Goal: Information Seeking & Learning: Learn about a topic

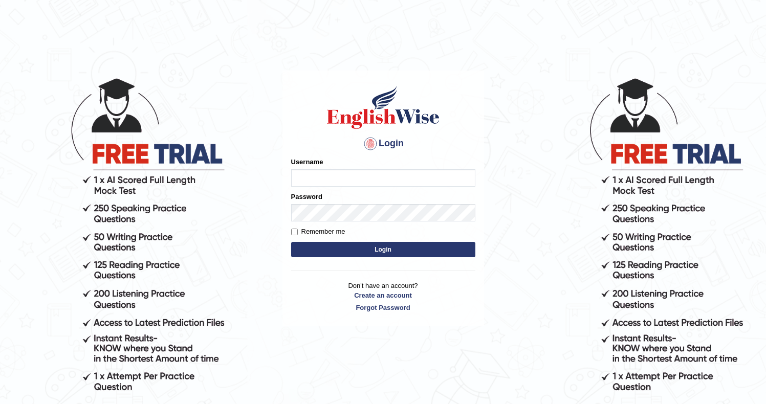
type input "Ozgur"
click at [334, 251] on button "Login" at bounding box center [383, 249] width 184 height 15
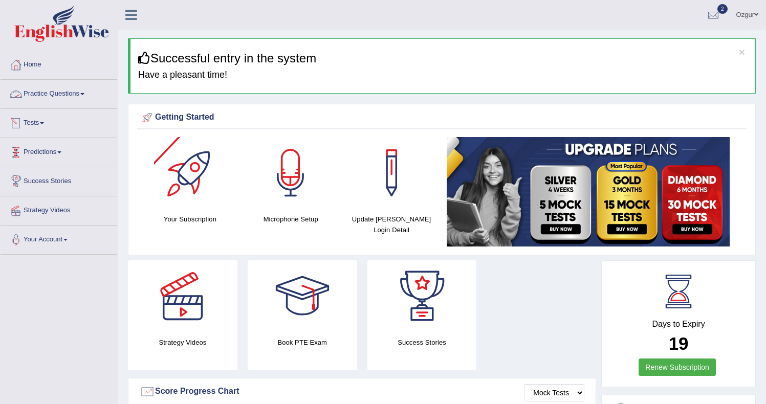
click at [37, 92] on link "Practice Questions" at bounding box center [59, 93] width 117 height 26
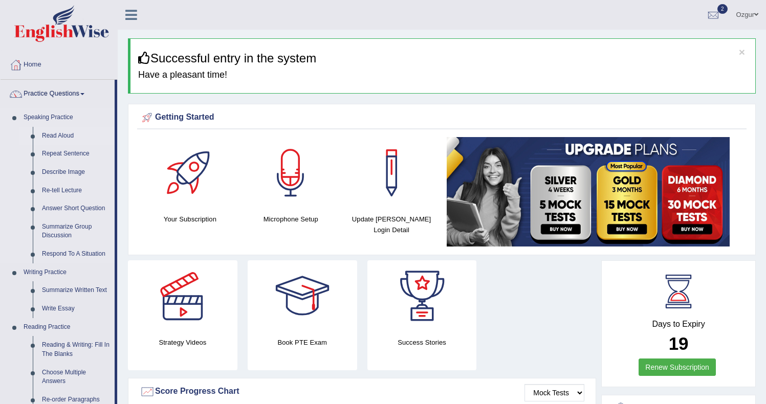
click at [55, 135] on link "Read Aloud" at bounding box center [75, 136] width 77 height 18
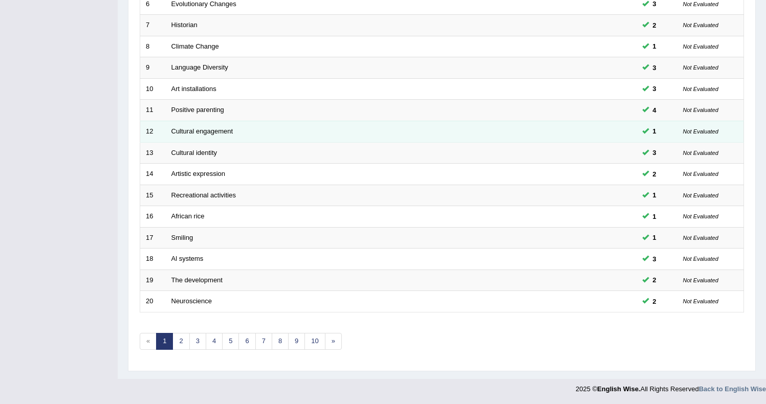
scroll to position [273, 0]
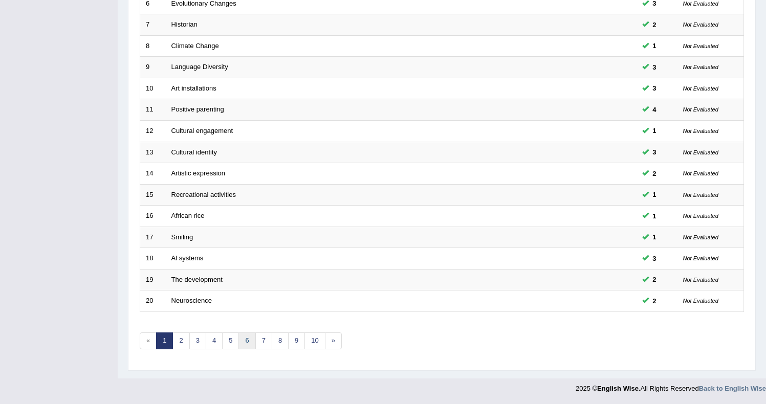
click at [250, 341] on link "6" at bounding box center [246, 340] width 17 height 17
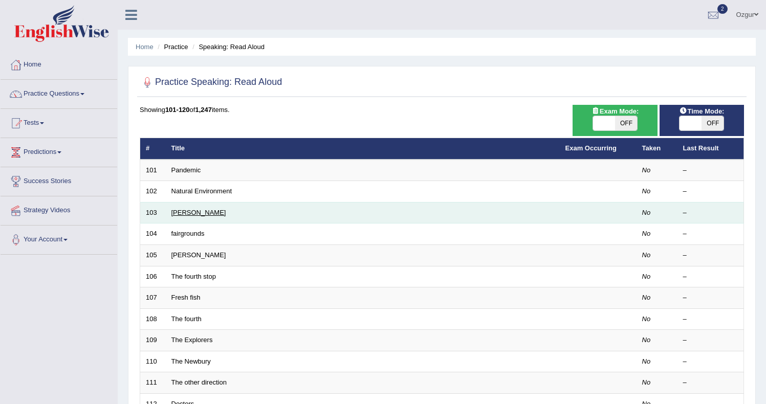
click at [185, 210] on link "Alcott" at bounding box center [198, 213] width 55 height 8
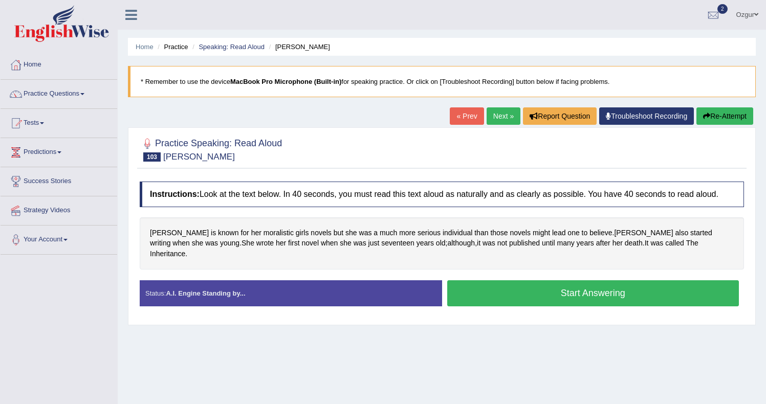
click at [506, 290] on button "Start Answering" at bounding box center [593, 293] width 292 height 26
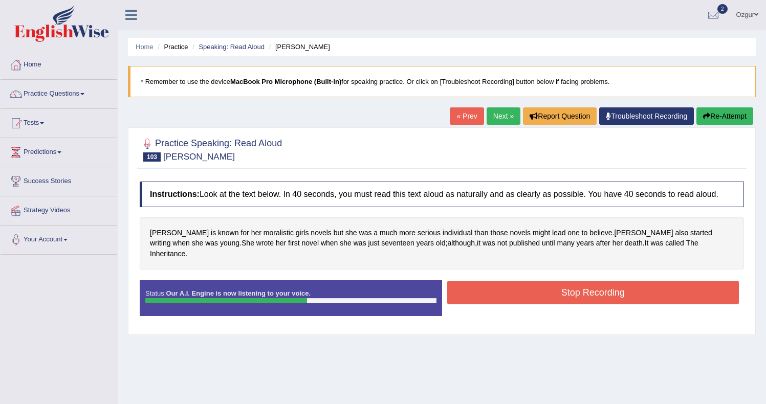
click at [518, 288] on button "Stop Recording" at bounding box center [593, 293] width 292 height 24
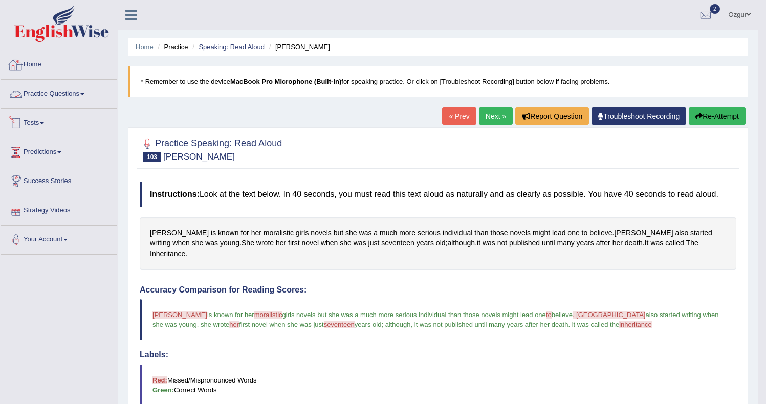
click at [46, 102] on link "Practice Questions" at bounding box center [59, 93] width 117 height 26
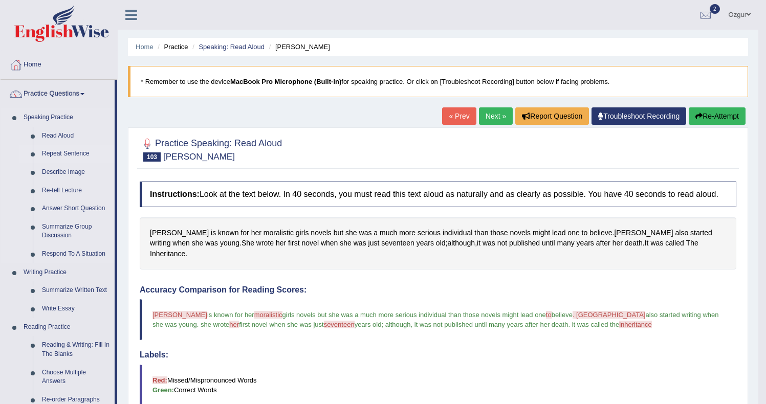
click at [63, 158] on link "Repeat Sentence" at bounding box center [75, 154] width 77 height 18
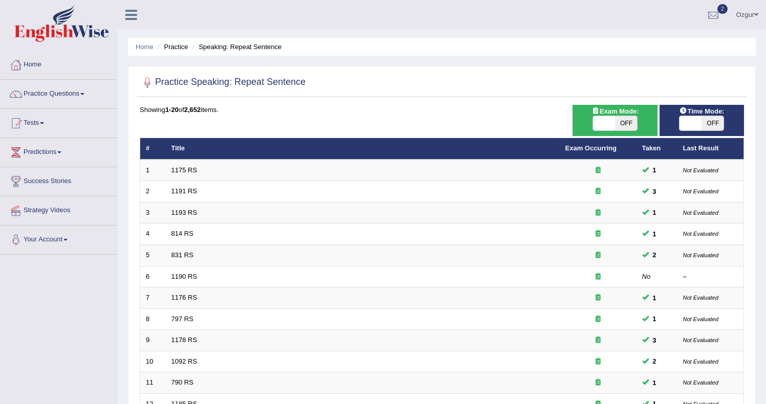
scroll to position [273, 0]
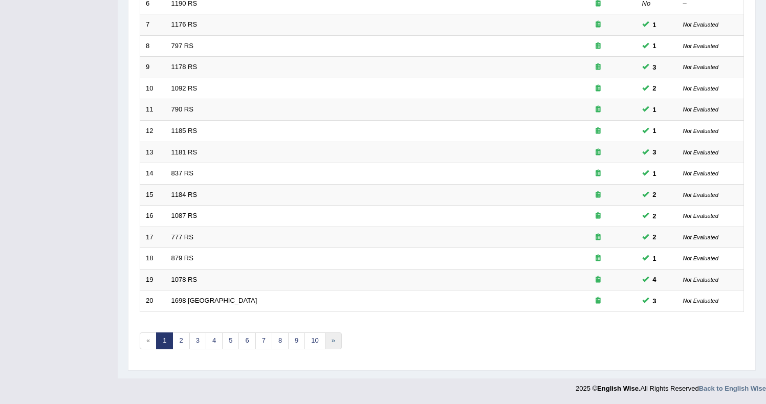
click at [327, 340] on link "»" at bounding box center [333, 340] width 17 height 17
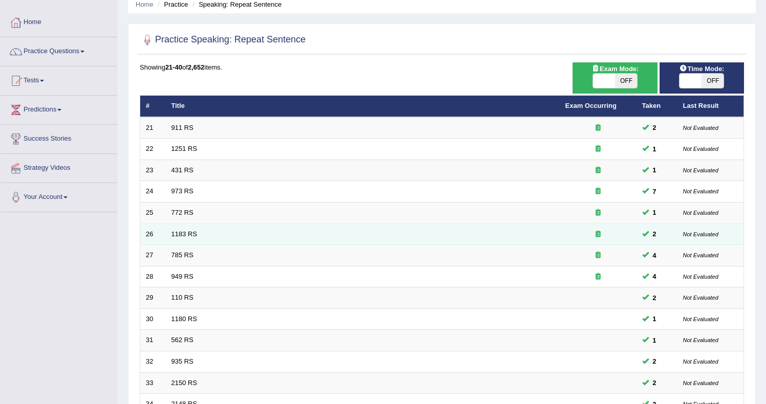
scroll to position [79, 0]
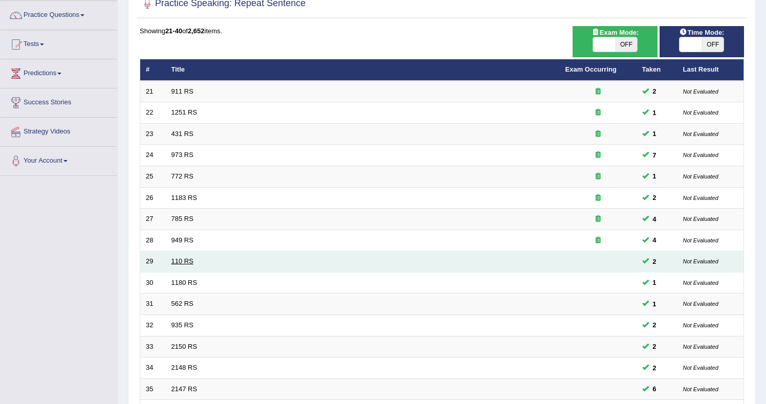
click at [180, 260] on link "110 RS" at bounding box center [182, 261] width 22 height 8
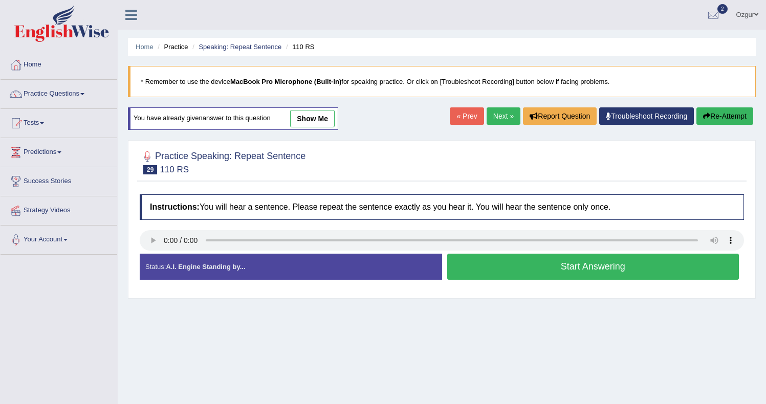
click at [456, 115] on link "« Prev" at bounding box center [467, 115] width 34 height 17
click at [488, 119] on link "Next »" at bounding box center [503, 115] width 34 height 17
click at [532, 271] on button "Start Answering" at bounding box center [593, 267] width 292 height 26
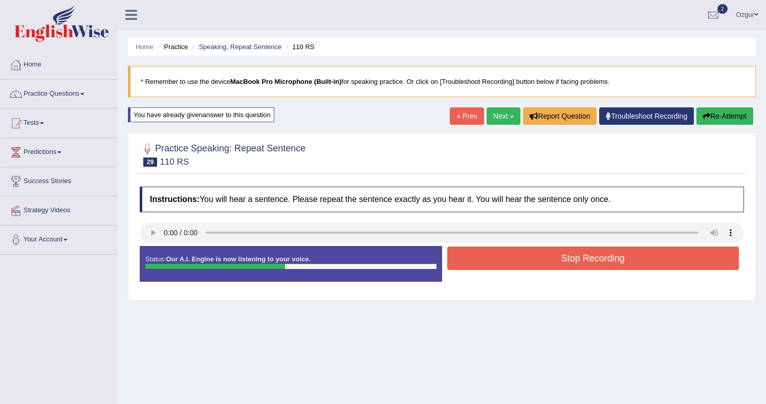
click at [530, 262] on button "Stop Recording" at bounding box center [593, 259] width 292 height 24
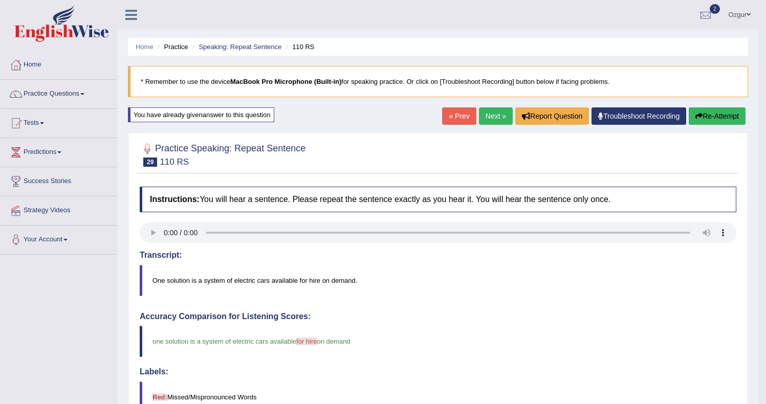
click at [498, 116] on link "Next »" at bounding box center [496, 115] width 34 height 17
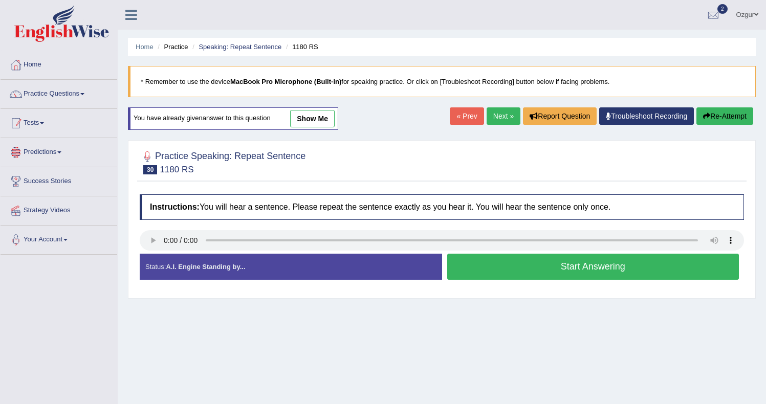
click at [62, 96] on link "Practice Questions" at bounding box center [59, 93] width 117 height 26
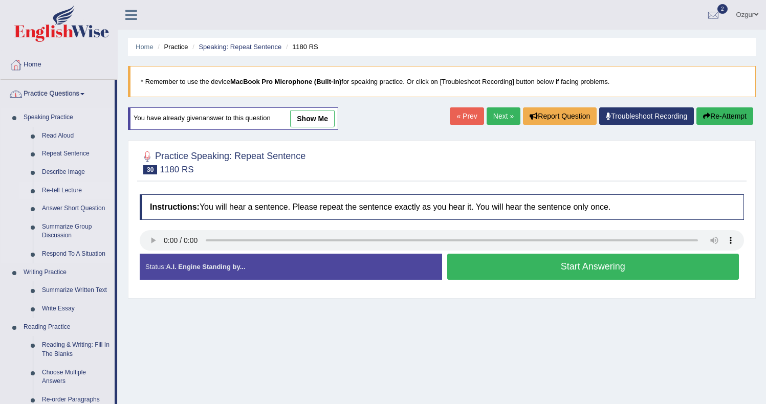
click at [73, 193] on link "Re-tell Lecture" at bounding box center [75, 191] width 77 height 18
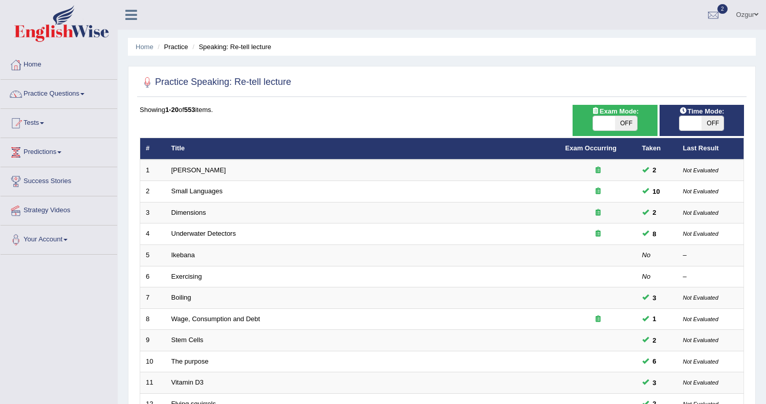
drag, startPoint x: 81, startPoint y: 98, endPoint x: 79, endPoint y: 105, distance: 7.3
click at [81, 98] on link "Practice Questions" at bounding box center [59, 93] width 117 height 26
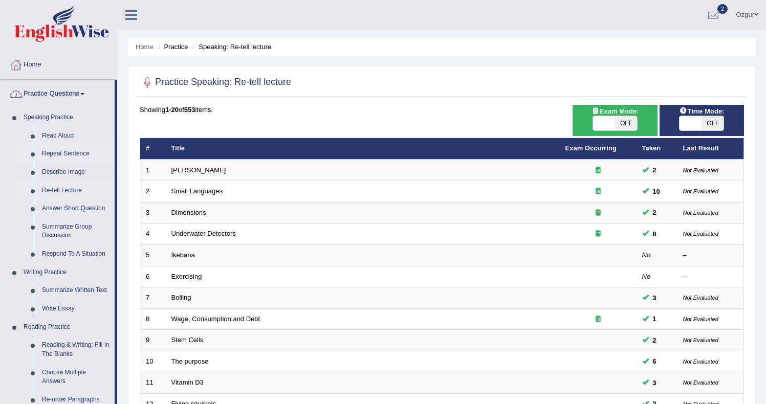
click at [80, 152] on link "Repeat Sentence" at bounding box center [75, 154] width 77 height 18
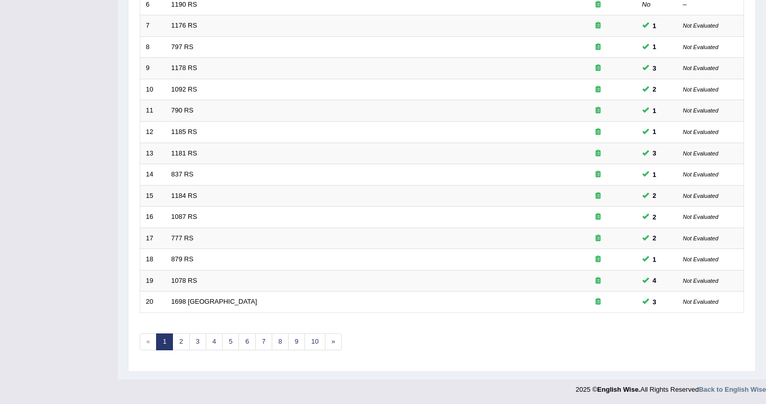
scroll to position [273, 0]
click at [331, 341] on link "»" at bounding box center [333, 340] width 17 height 17
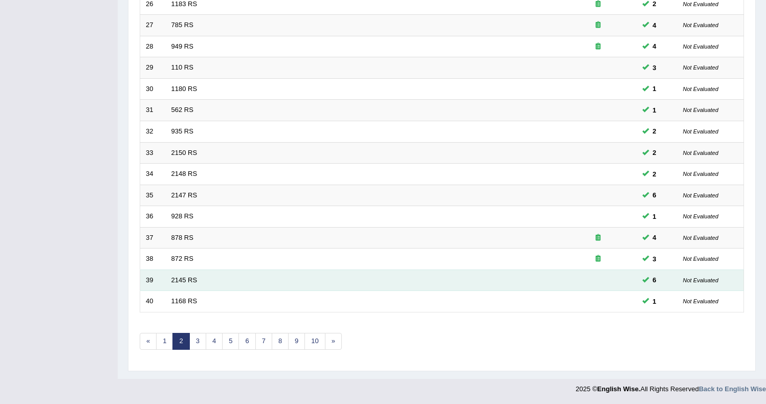
scroll to position [273, 0]
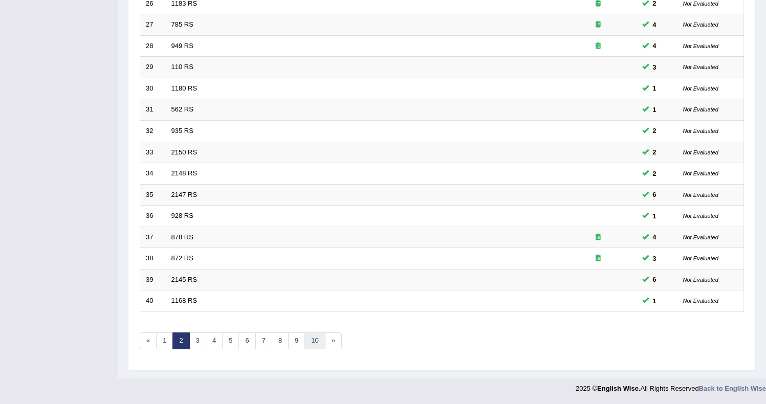
click at [308, 341] on link "10" at bounding box center [314, 340] width 20 height 17
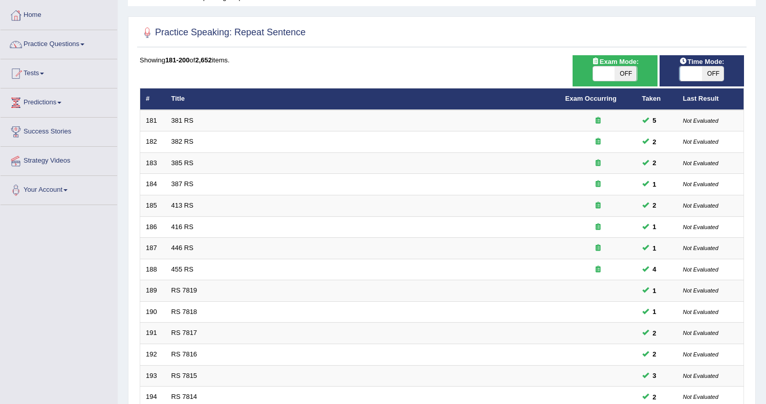
scroll to position [273, 0]
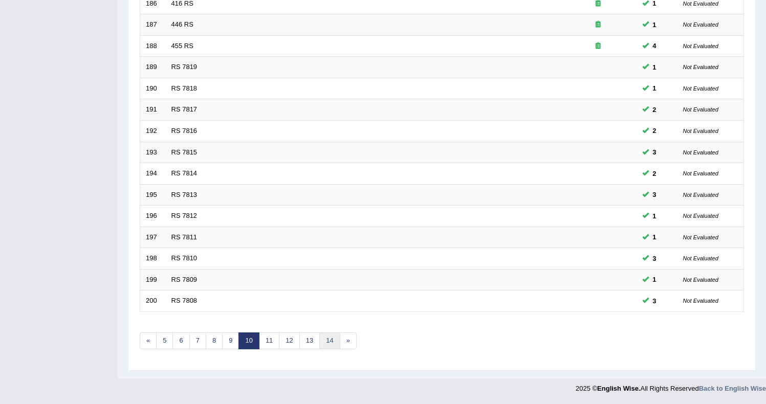
click at [322, 341] on link "14" at bounding box center [329, 340] width 20 height 17
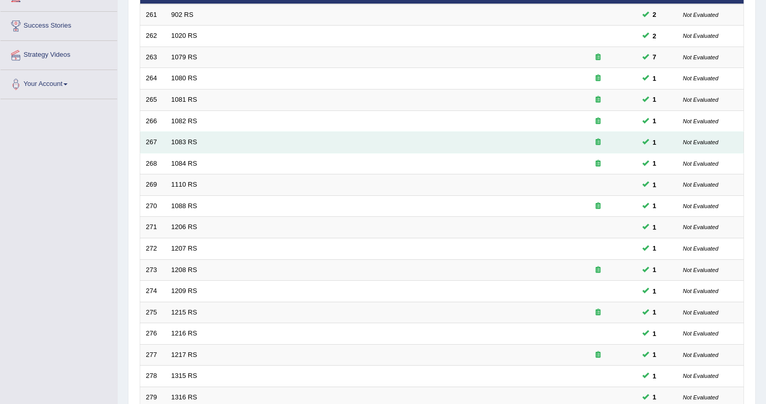
scroll to position [273, 0]
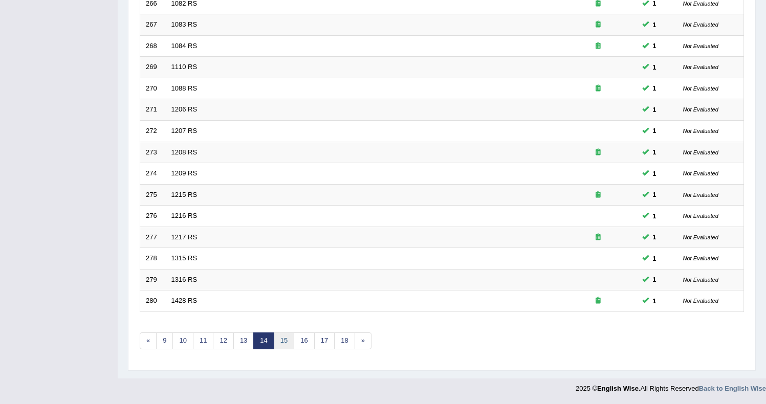
click at [289, 344] on link "15" at bounding box center [284, 340] width 20 height 17
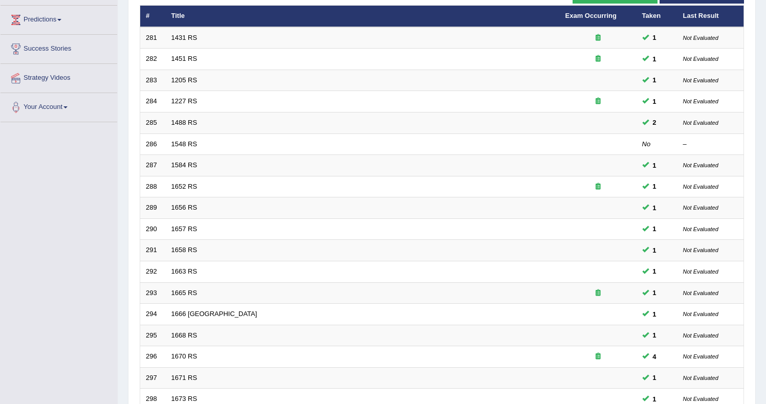
scroll to position [273, 0]
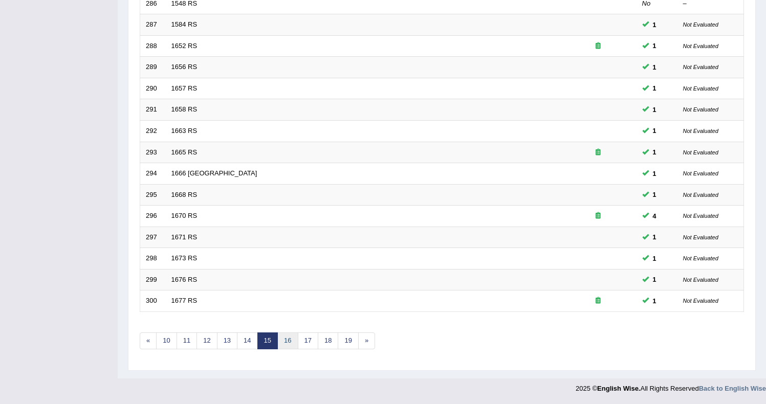
click at [296, 342] on link "16" at bounding box center [287, 340] width 20 height 17
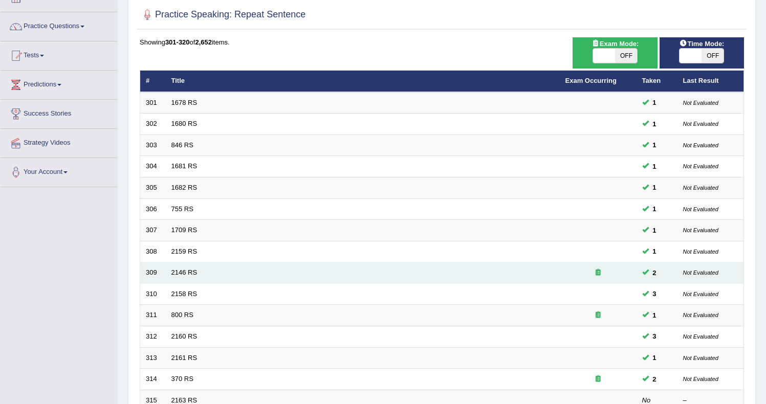
scroll to position [273, 0]
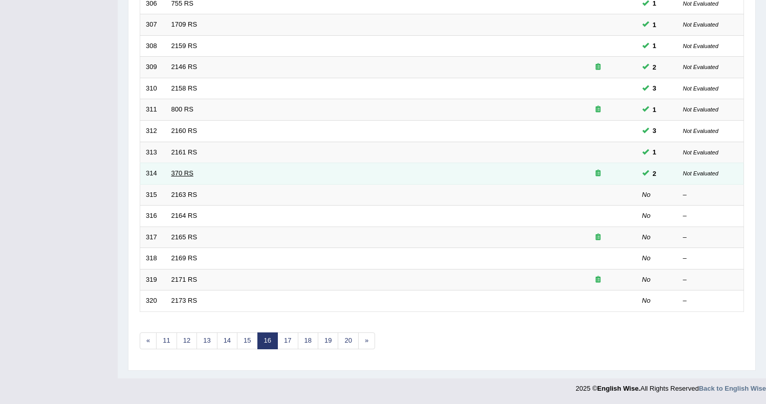
click at [182, 174] on link "370 RS" at bounding box center [182, 173] width 22 height 8
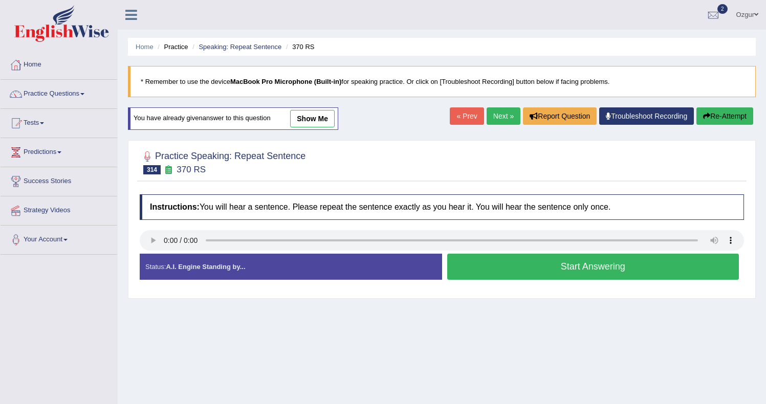
click at [503, 267] on button "Start Answering" at bounding box center [593, 267] width 292 height 26
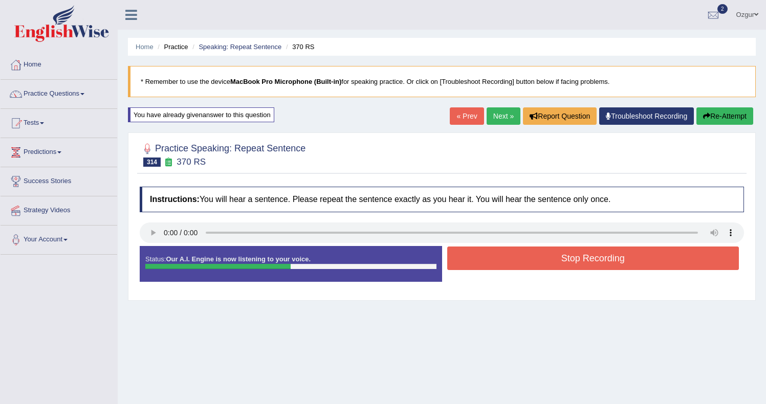
click at [494, 256] on button "Stop Recording" at bounding box center [593, 259] width 292 height 24
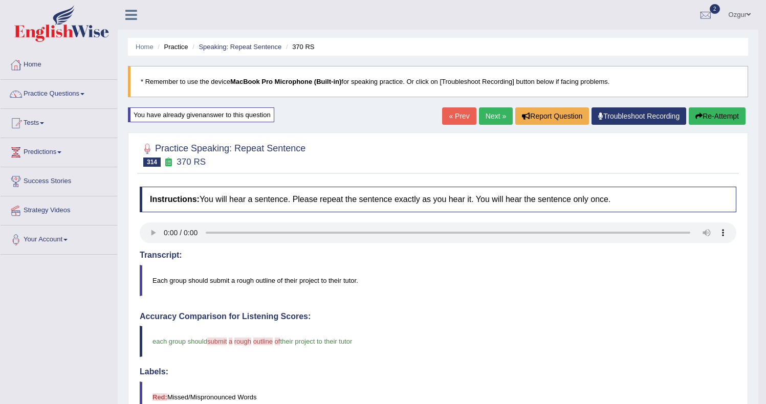
click at [720, 110] on button "Re-Attempt" at bounding box center [716, 115] width 57 height 17
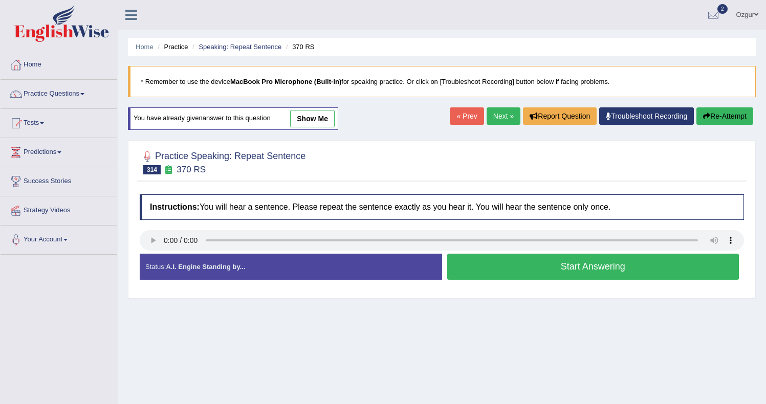
click at [497, 267] on button "Start Answering" at bounding box center [593, 267] width 292 height 26
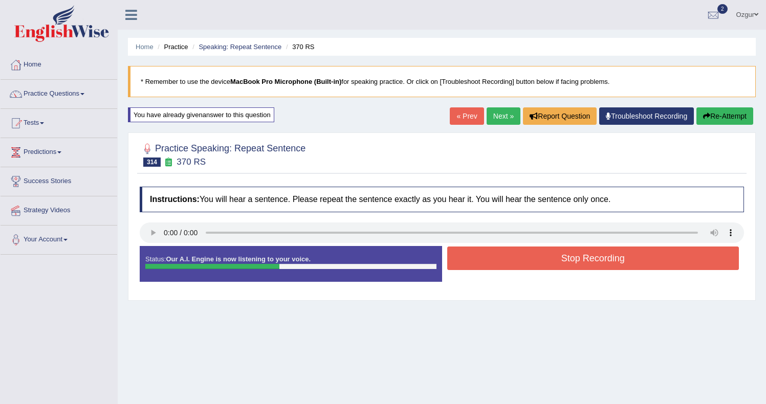
click at [495, 260] on button "Stop Recording" at bounding box center [593, 259] width 292 height 24
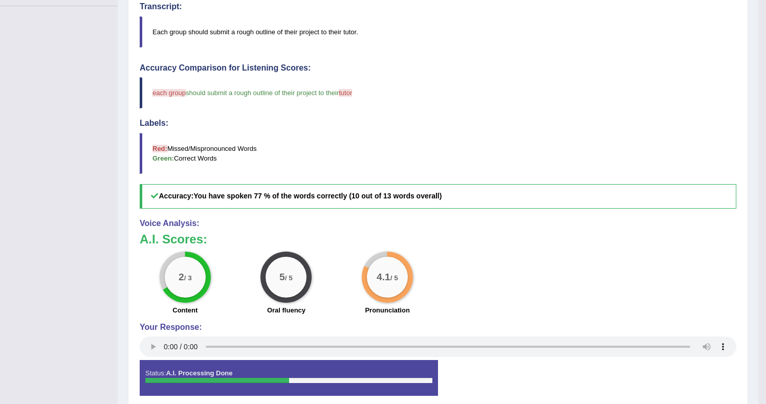
scroll to position [37, 0]
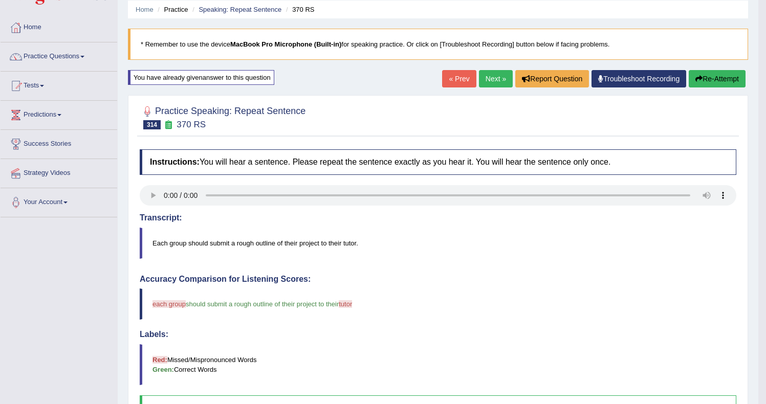
click at [484, 77] on link "Next »" at bounding box center [496, 78] width 34 height 17
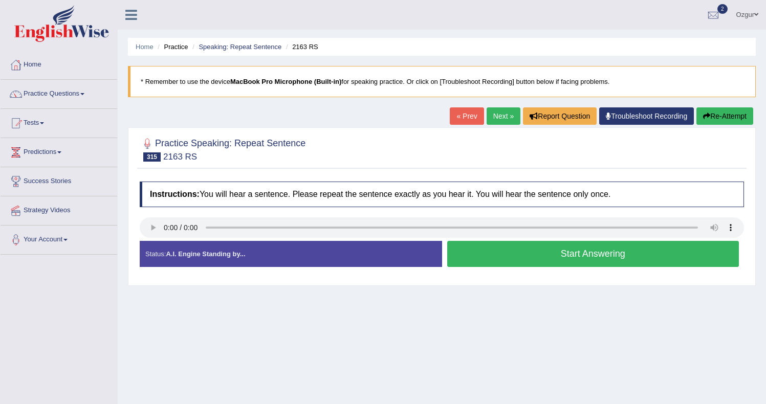
click at [493, 254] on button "Start Answering" at bounding box center [593, 254] width 292 height 26
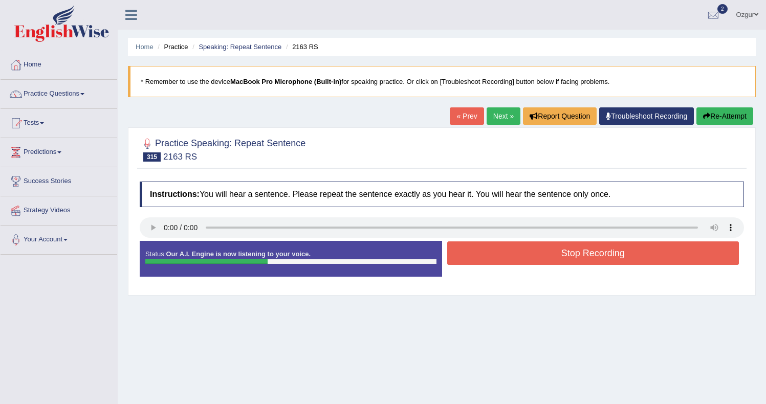
click at [530, 258] on button "Stop Recording" at bounding box center [593, 253] width 292 height 24
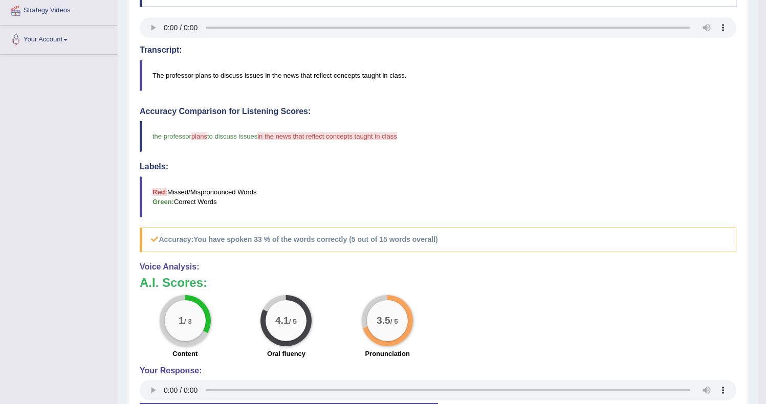
scroll to position [69, 0]
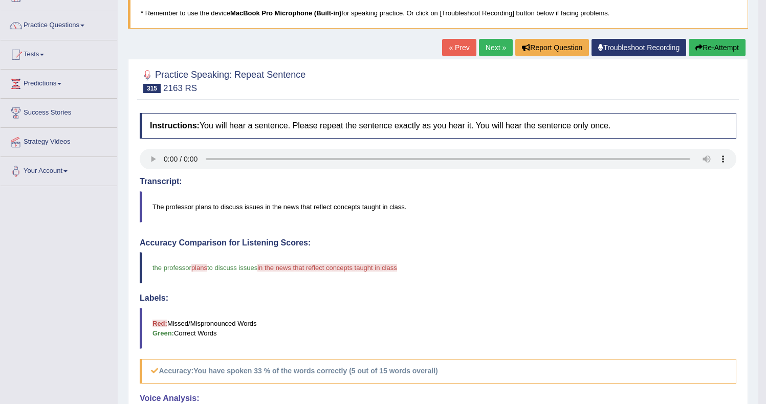
click at [704, 47] on button "Re-Attempt" at bounding box center [716, 47] width 57 height 17
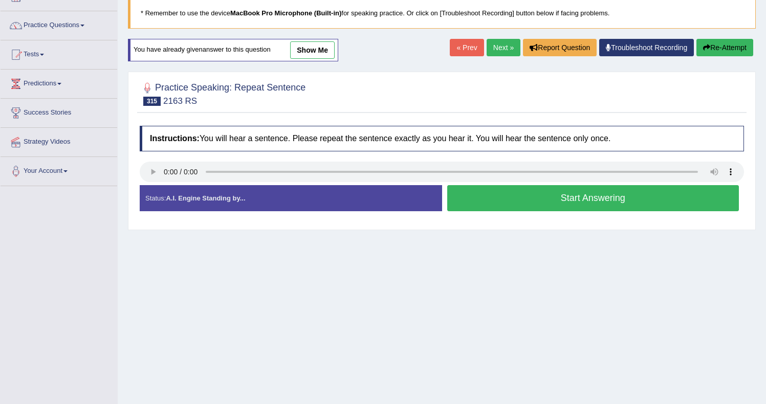
click at [525, 200] on button "Start Answering" at bounding box center [593, 198] width 292 height 26
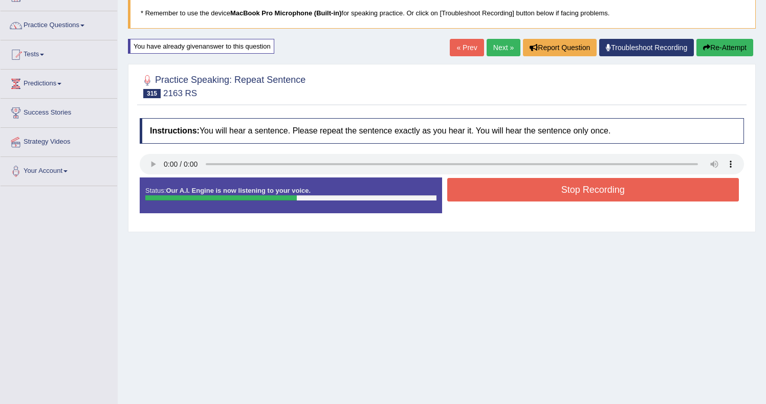
click at [526, 200] on button "Stop Recording" at bounding box center [593, 190] width 292 height 24
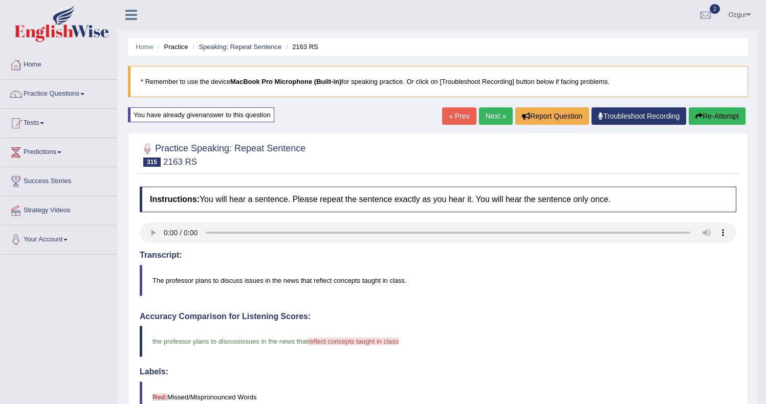
click at [500, 120] on link "Next »" at bounding box center [496, 115] width 34 height 17
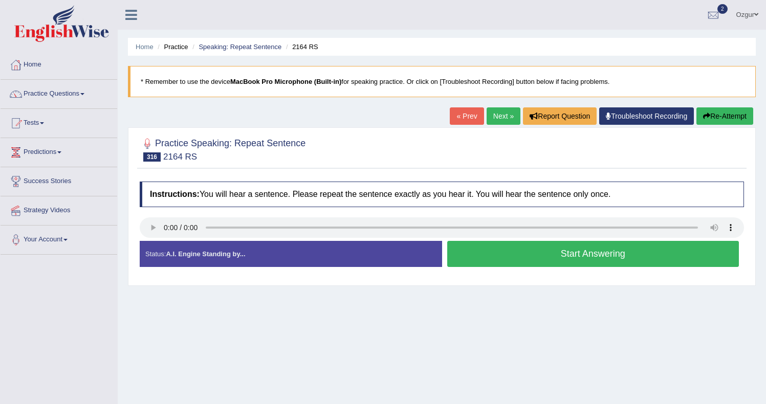
click at [498, 122] on link "Next »" at bounding box center [503, 115] width 34 height 17
